Goal: Task Accomplishment & Management: Manage account settings

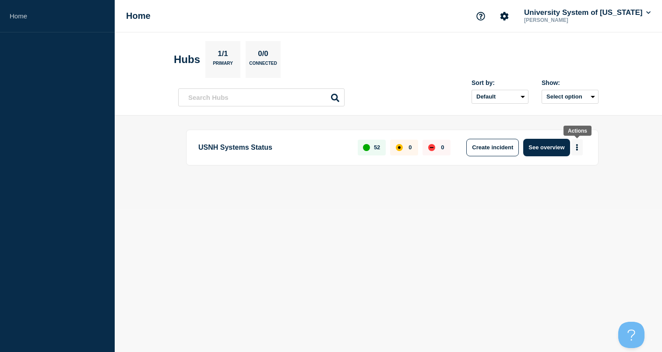
click at [578, 143] on button "More actions" at bounding box center [576, 147] width 11 height 16
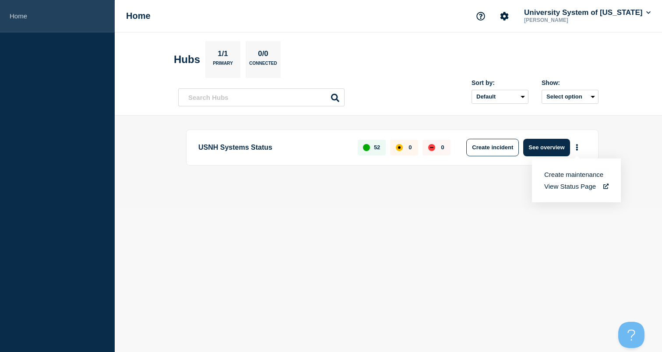
click at [8, 12] on link "Home" at bounding box center [57, 16] width 115 height 32
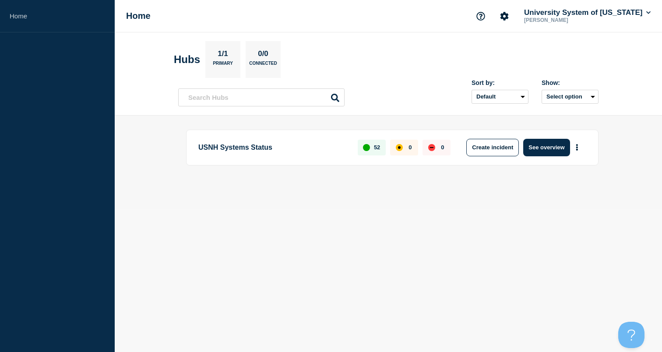
click at [213, 149] on p "USNH Systems Status" at bounding box center [272, 148] width 149 height 18
click at [552, 146] on button "See overview" at bounding box center [546, 148] width 46 height 18
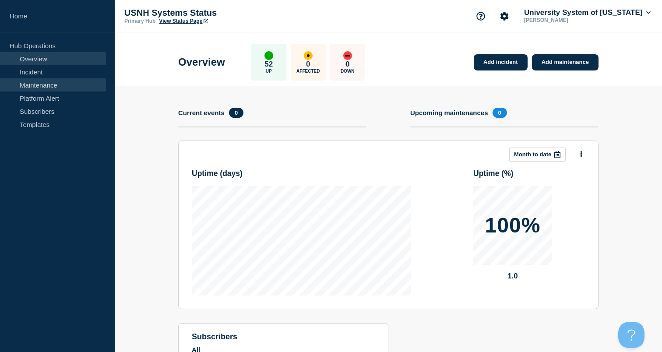
click at [62, 85] on link "Maintenance" at bounding box center [53, 84] width 106 height 13
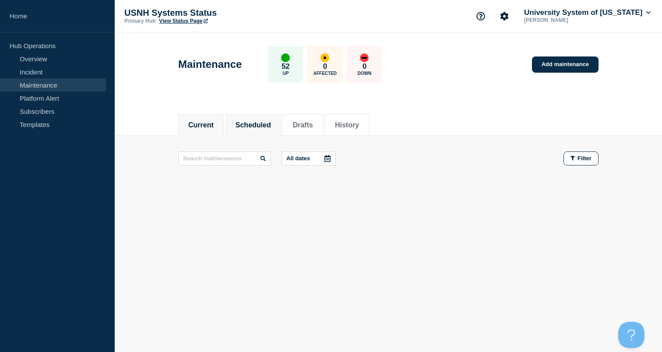
click at [245, 123] on button "Scheduled" at bounding box center [253, 125] width 35 height 8
click at [305, 123] on button "Drafts" at bounding box center [303, 125] width 20 height 8
click at [343, 122] on button "History" at bounding box center [347, 125] width 24 height 8
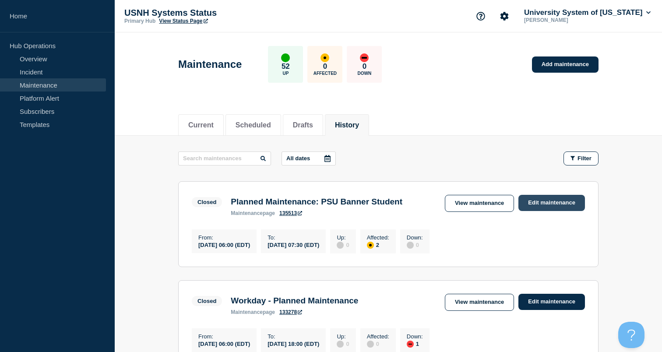
click at [557, 204] on link "Edit maintenance" at bounding box center [551, 203] width 67 height 16
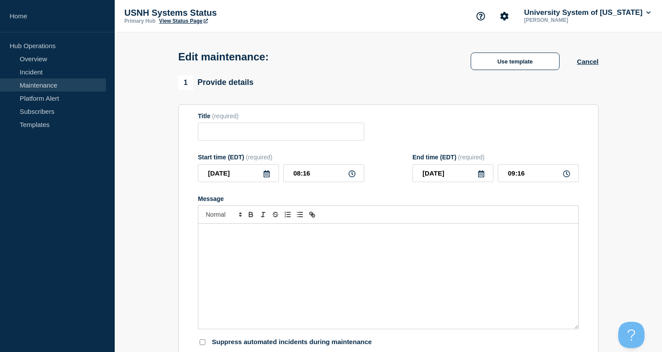
type input "Planned Maintenance: PSU Banner Student"
type input "06:00"
type input "07:30"
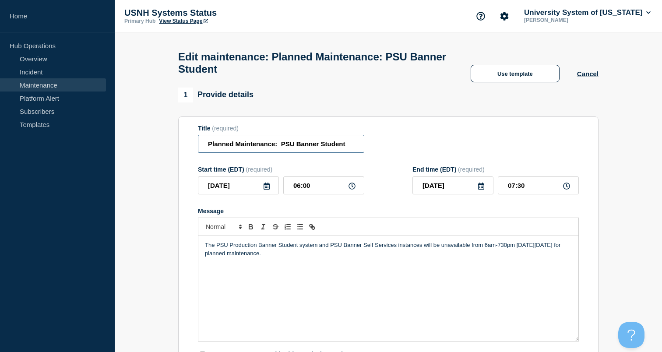
click at [203, 150] on input "Planned Maintenance: PSU Banner Student" at bounding box center [281, 144] width 166 height 18
click at [208, 149] on input "Planned Maintenance: PSU Banner Student" at bounding box center [281, 144] width 166 height 18
click at [585, 77] on button "Cancel" at bounding box center [587, 73] width 21 height 7
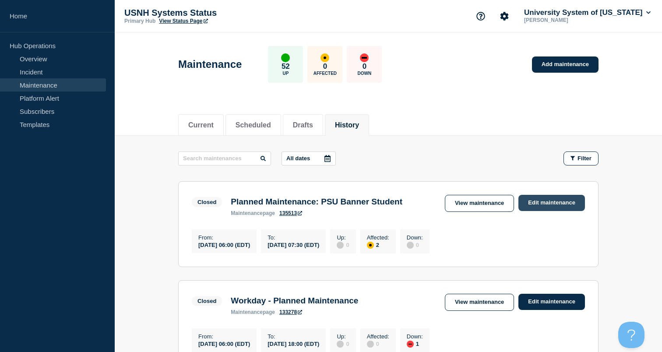
click at [556, 201] on link "Edit maintenance" at bounding box center [551, 203] width 67 height 16
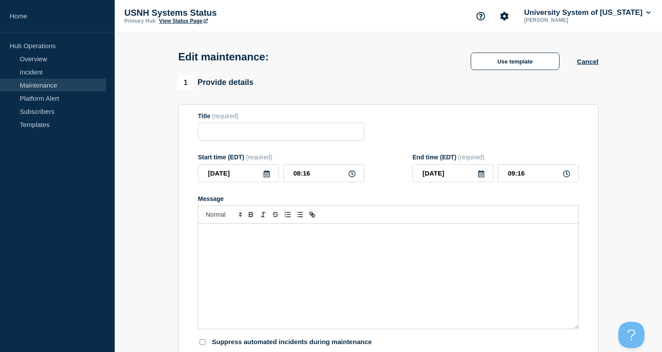
type input "Planned Maintenance: PSU Banner Student"
type input "06:00"
type input "07:30"
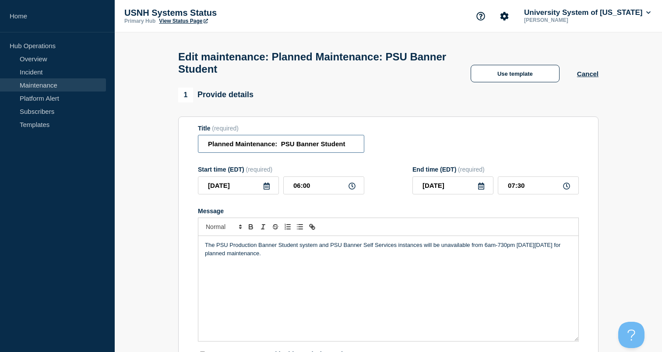
click at [208, 150] on input "Planned Maintenance: PSU Banner Student" at bounding box center [281, 144] width 166 height 18
type input "CANCELED: Planned Maintenance: PSU Banner Student"
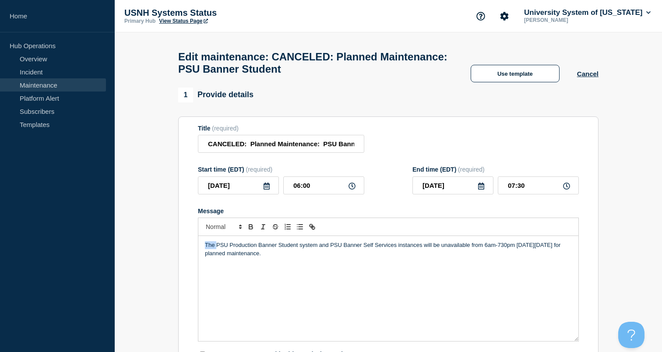
drag, startPoint x: 216, startPoint y: 256, endPoint x: 168, endPoint y: 256, distance: 48.2
drag, startPoint x: 460, startPoint y: 257, endPoint x: 224, endPoint y: 264, distance: 236.1
click at [224, 257] on p "Planned maintenance for the PSU Production Banner Student system and PSU Banner…" at bounding box center [388, 249] width 367 height 16
drag, startPoint x: 546, startPoint y: 256, endPoint x: 546, endPoint y: 268, distance: 11.9
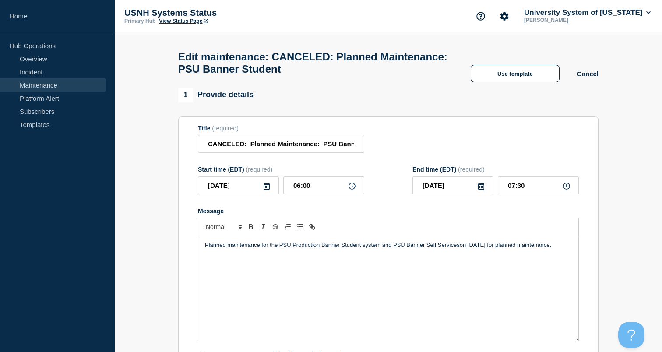
click at [546, 269] on div "Planned maintenance for the PSU Production Banner Student system and PSU Banner…" at bounding box center [388, 288] width 380 height 105
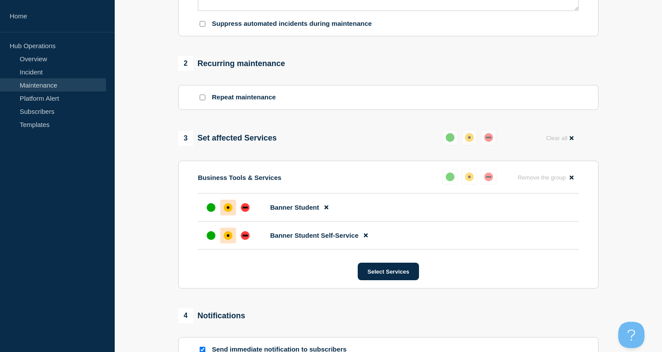
scroll to position [350, 0]
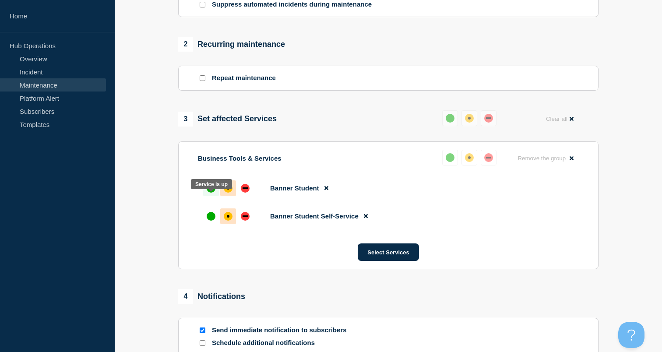
click at [215, 193] on div "up" at bounding box center [211, 188] width 9 height 9
click at [210, 221] on div "up" at bounding box center [211, 216] width 9 height 9
click at [323, 197] on button at bounding box center [326, 188] width 14 height 17
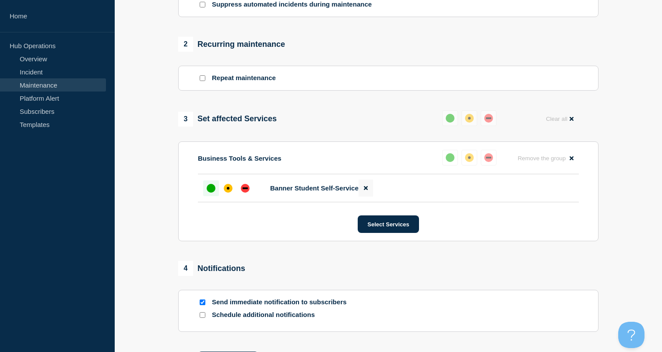
click at [364, 191] on icon at bounding box center [366, 188] width 4 height 6
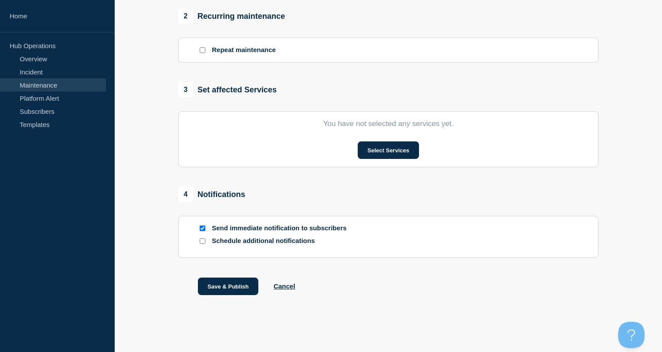
scroll to position [392, 0]
click at [219, 284] on button "Save & Publish" at bounding box center [228, 287] width 60 height 18
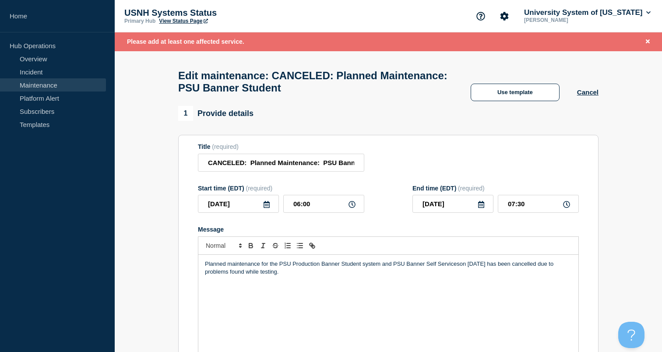
scroll to position [0, 0]
click at [588, 95] on button "Cancel" at bounding box center [587, 91] width 21 height 7
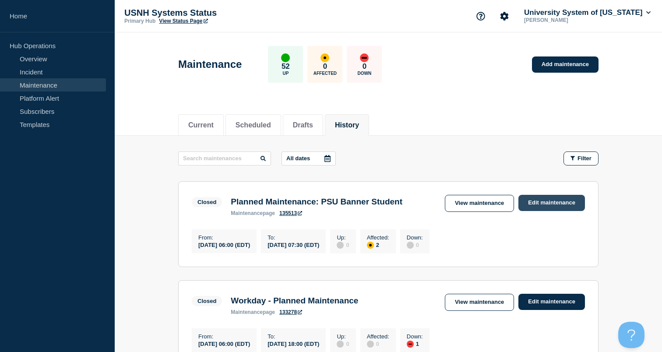
click at [547, 201] on link "Edit maintenance" at bounding box center [551, 203] width 67 height 16
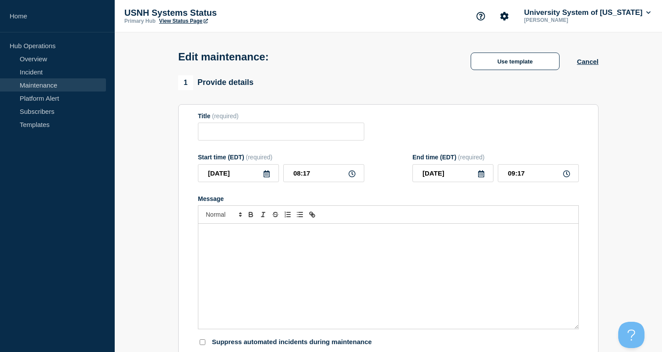
type input "Planned Maintenance: PSU Banner Student"
type input "06:00"
type input "07:30"
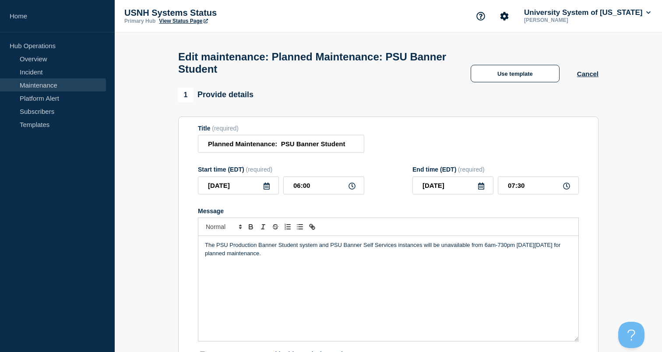
click at [30, 88] on link "Maintenance" at bounding box center [53, 84] width 106 height 13
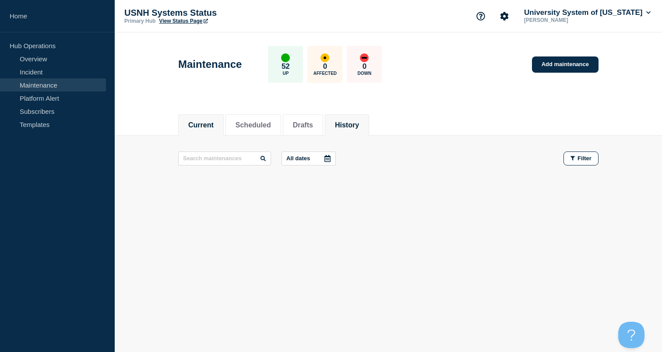
click at [342, 124] on button "History" at bounding box center [347, 125] width 24 height 8
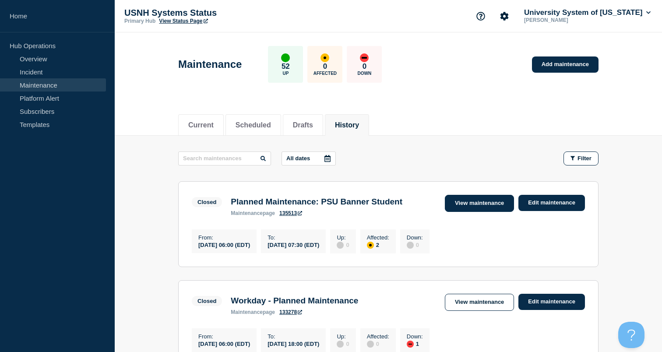
click at [500, 203] on link "View maintenance" at bounding box center [479, 203] width 69 height 17
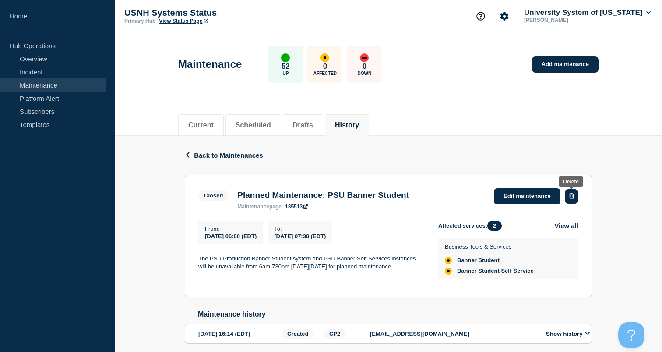
click at [571, 198] on icon "button" at bounding box center [571, 196] width 5 height 6
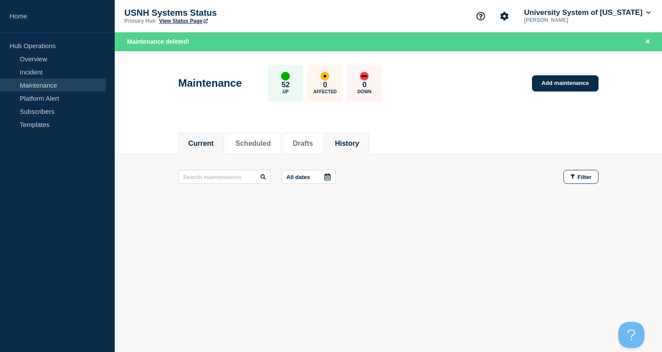
click at [340, 145] on button "History" at bounding box center [347, 144] width 24 height 8
